Goal: Transaction & Acquisition: Subscribe to service/newsletter

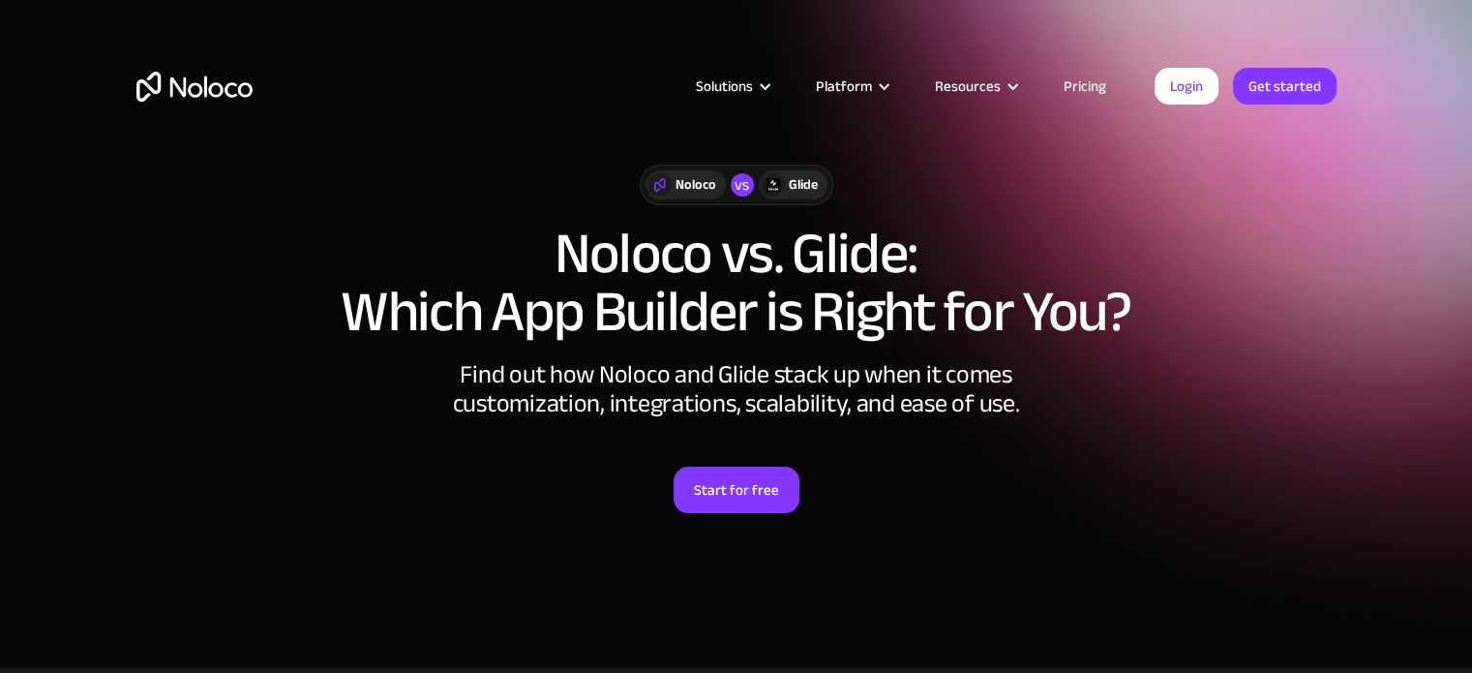
click at [1071, 81] on link "Pricing" at bounding box center [1085, 86] width 91 height 25
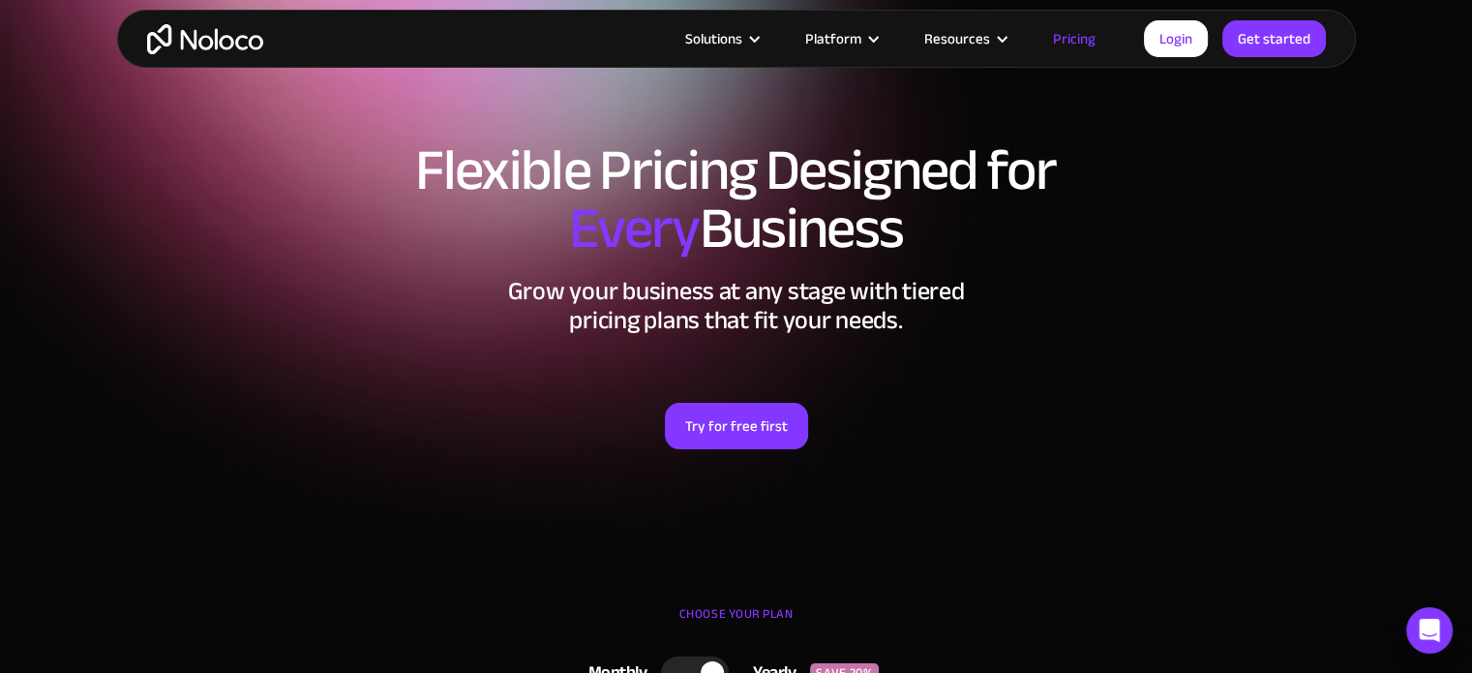
scroll to position [15, 0]
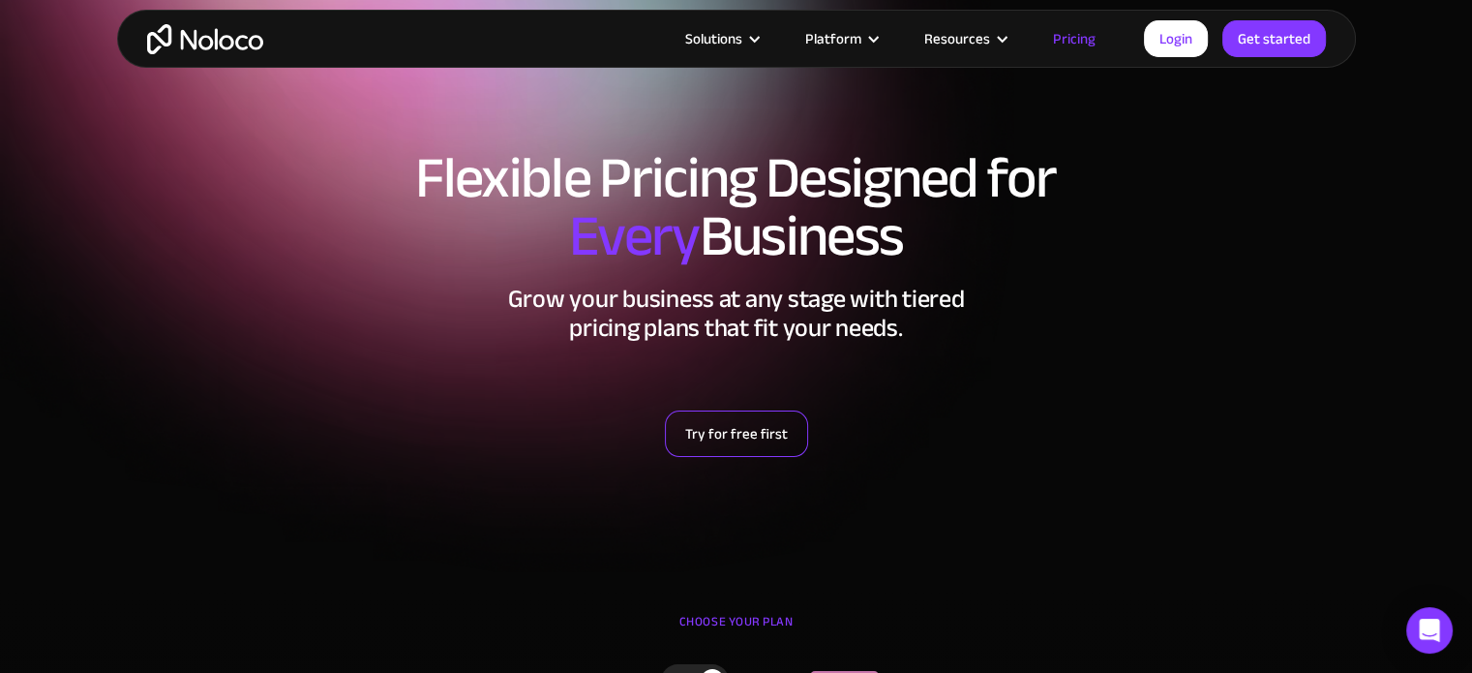
click at [754, 440] on link "Try for free first" at bounding box center [736, 433] width 143 height 46
